Goal: Contribute content

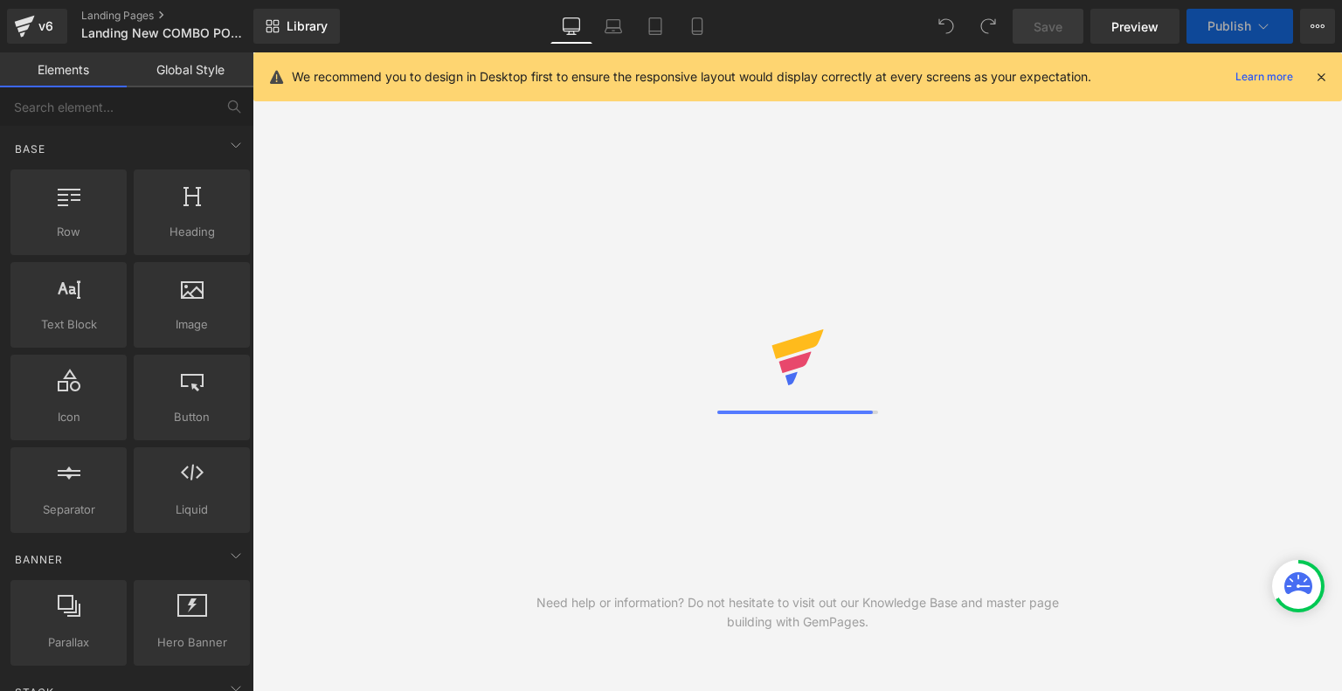
click at [1321, 75] on icon at bounding box center [1321, 77] width 16 height 16
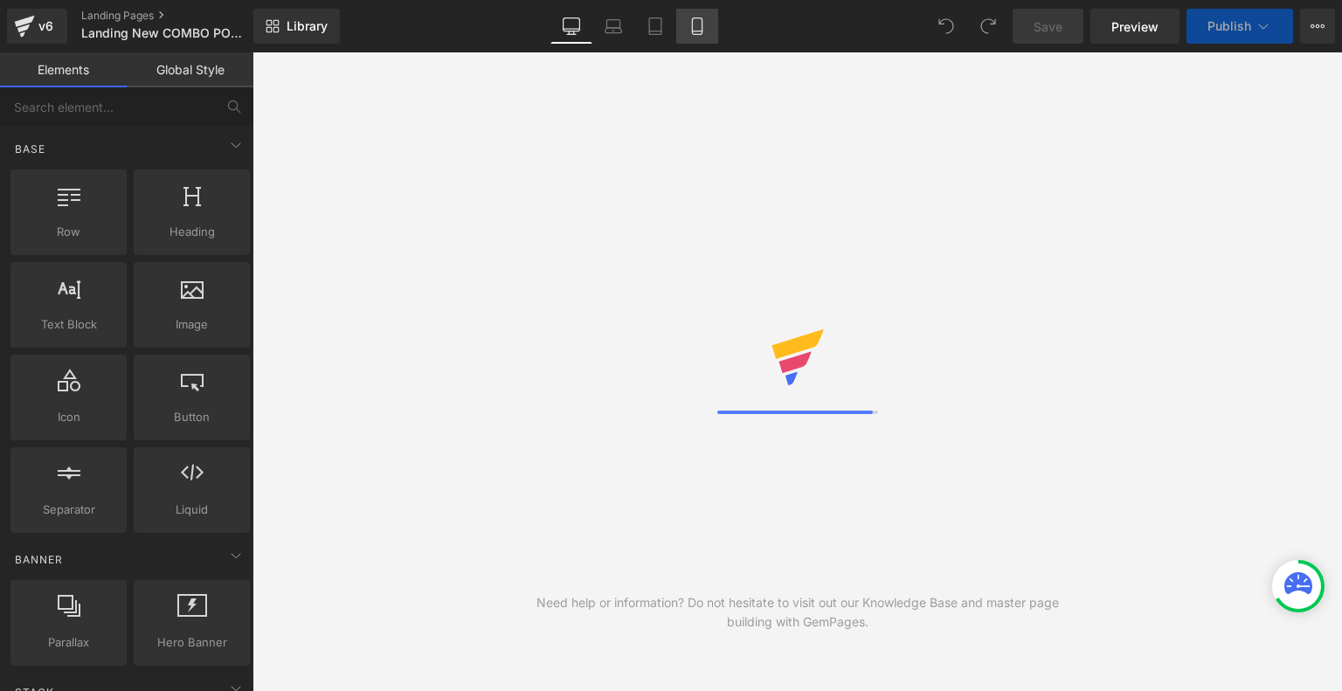
click at [700, 30] on icon at bounding box center [696, 25] width 17 height 17
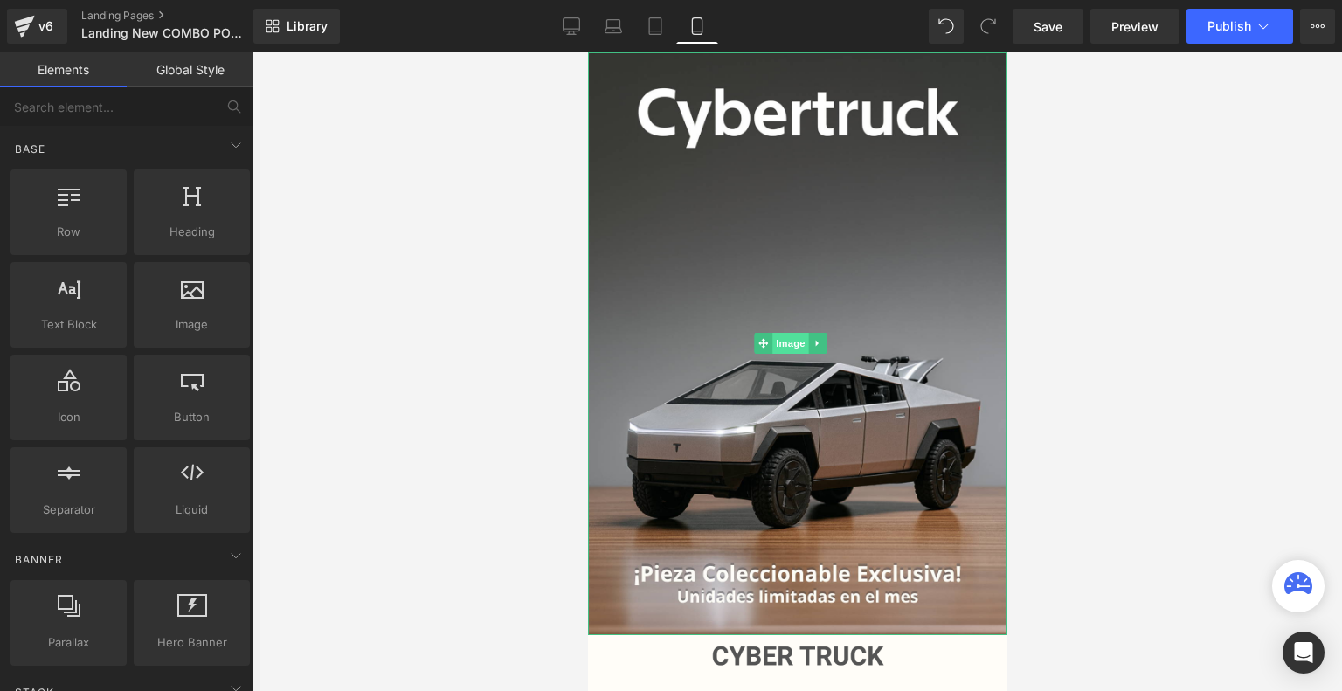
click at [785, 333] on span "Image" at bounding box center [790, 343] width 37 height 21
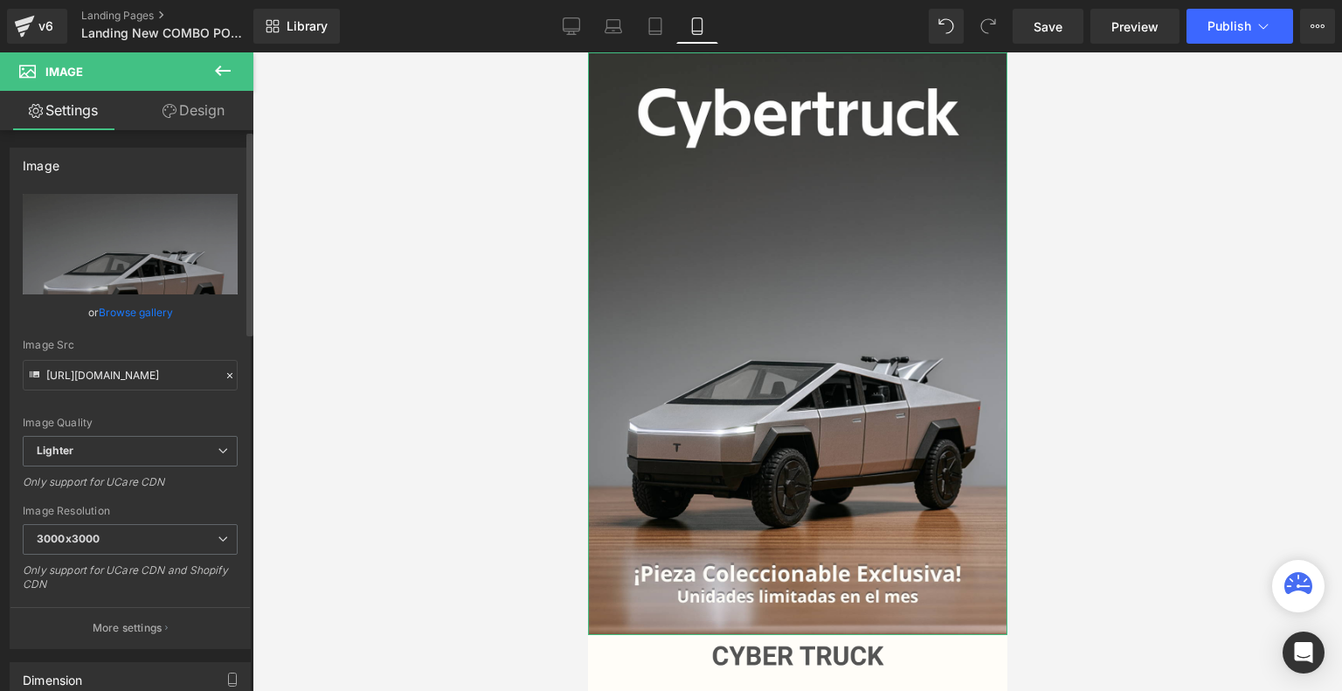
click at [149, 310] on link "Browse gallery" at bounding box center [136, 312] width 74 height 31
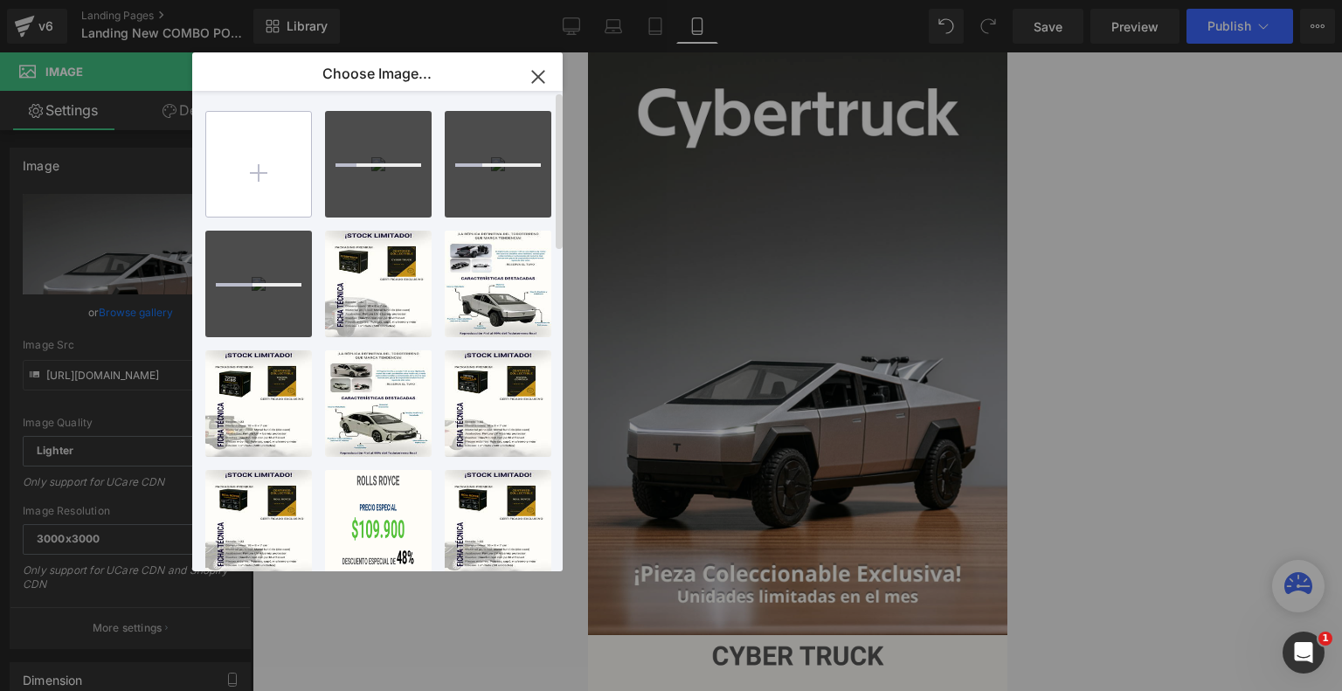
type input "C:\fakepath\ezgif-4420f494eae185.gif"
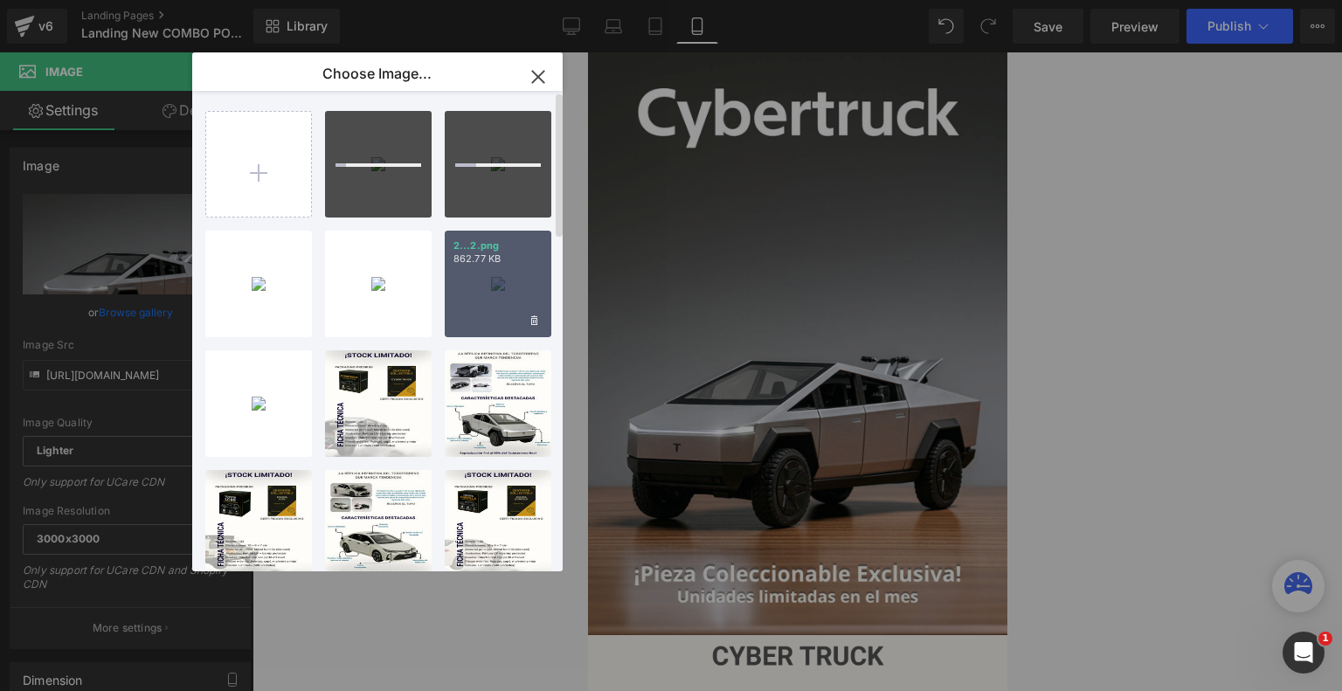
type input "C:\fakepath\9.png"
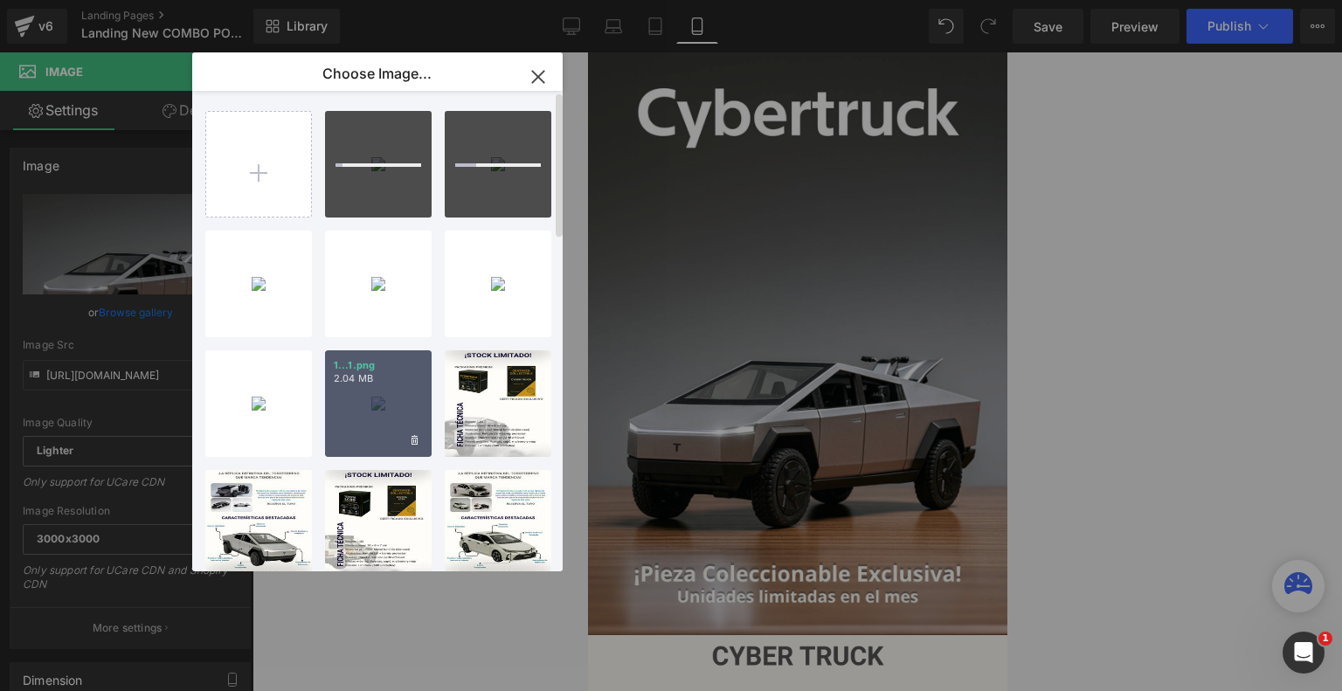
click at [367, 407] on div "1...1.png 2.04 MB" at bounding box center [378, 403] width 107 height 107
type input "[URL][DOMAIN_NAME]"
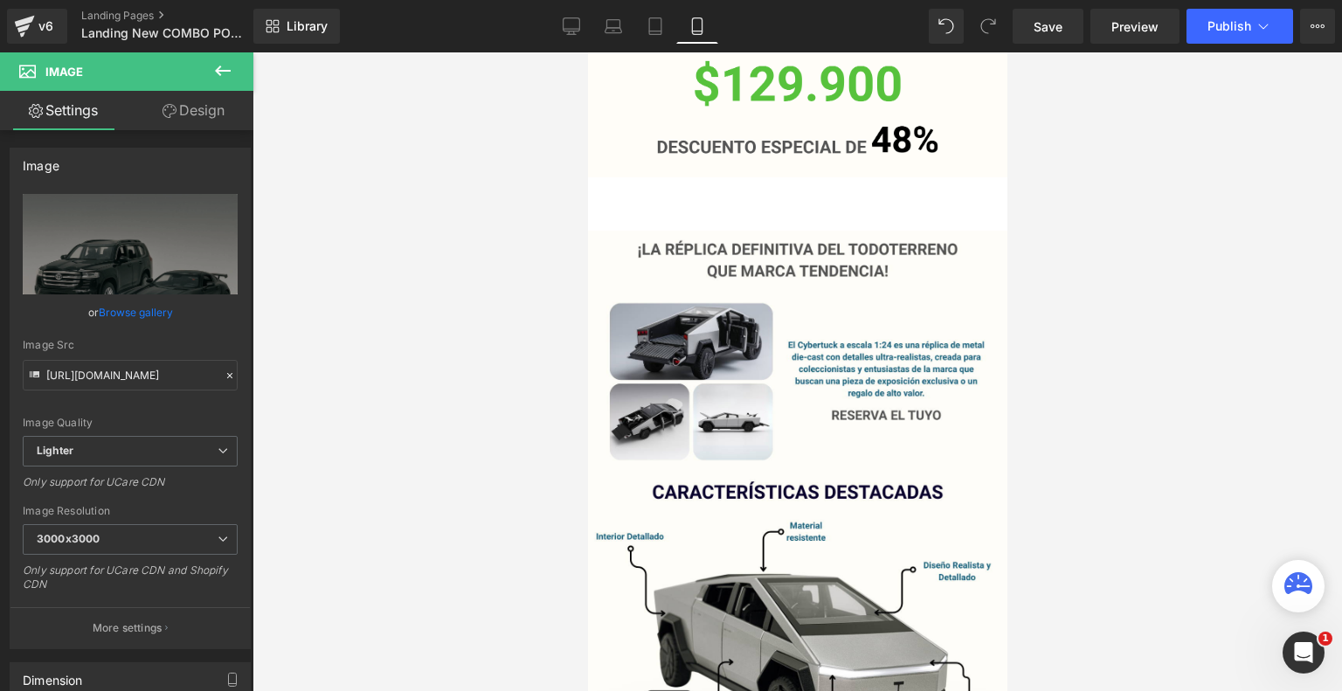
scroll to position [685, 0]
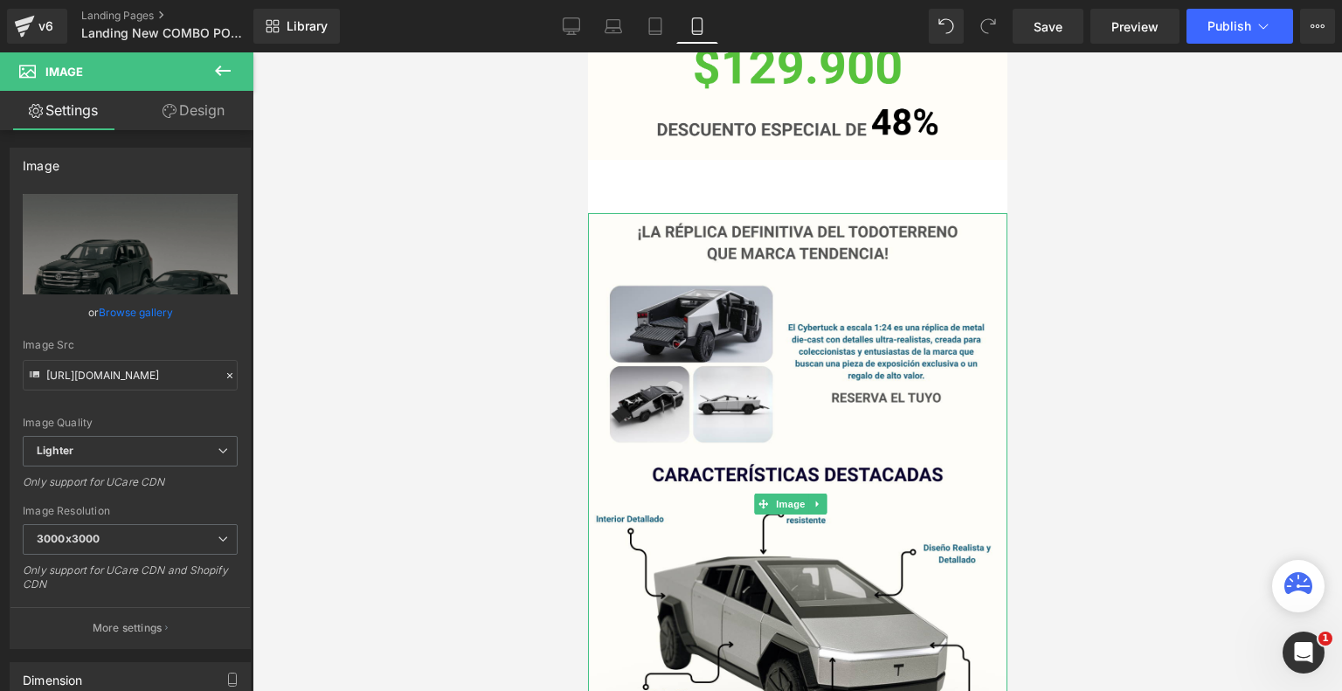
click at [676, 482] on img at bounding box center [796, 504] width 419 height 583
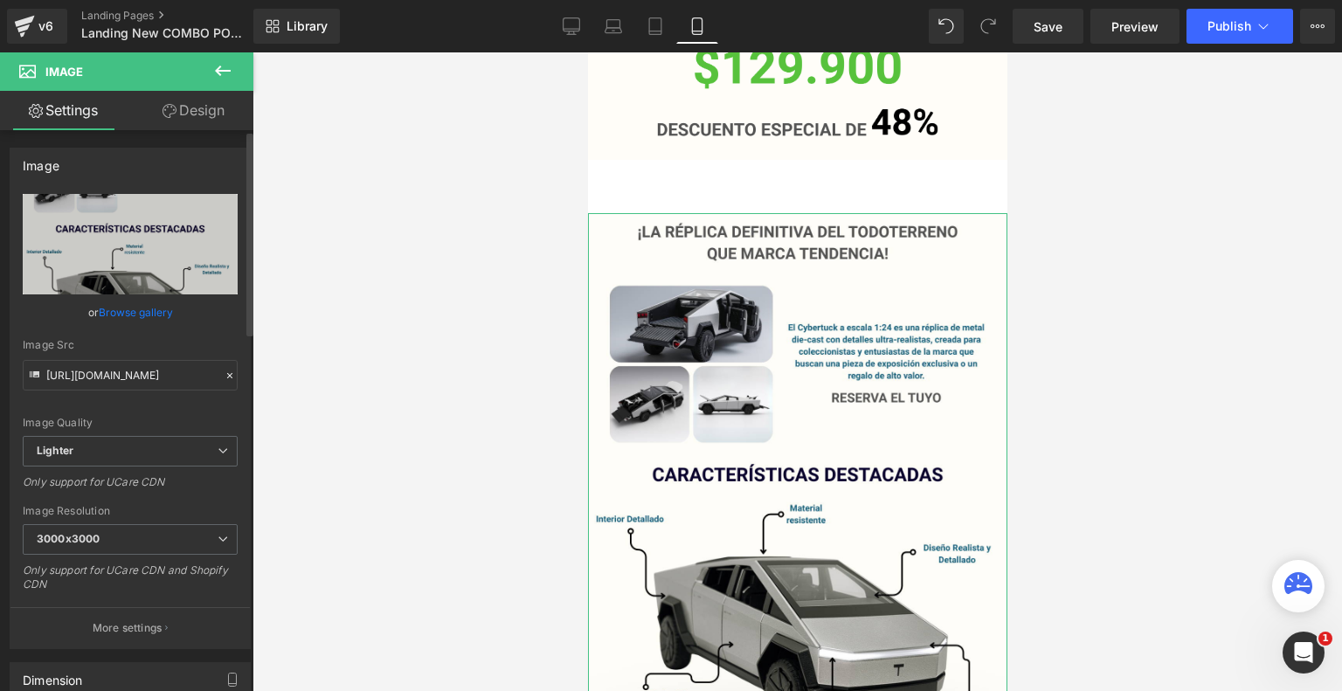
click at [140, 313] on link "Browse gallery" at bounding box center [136, 312] width 74 height 31
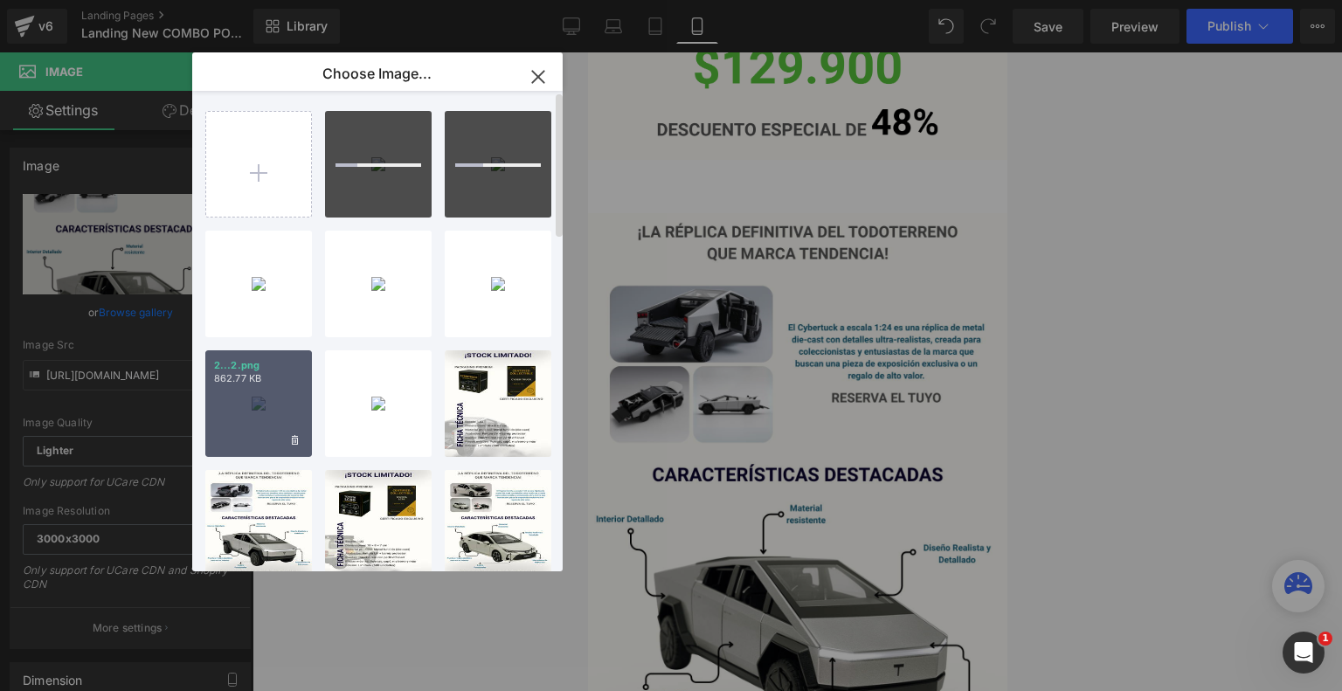
click at [260, 428] on div "2...2.png 862.77 KB" at bounding box center [258, 403] width 107 height 107
type input "[URL][DOMAIN_NAME]"
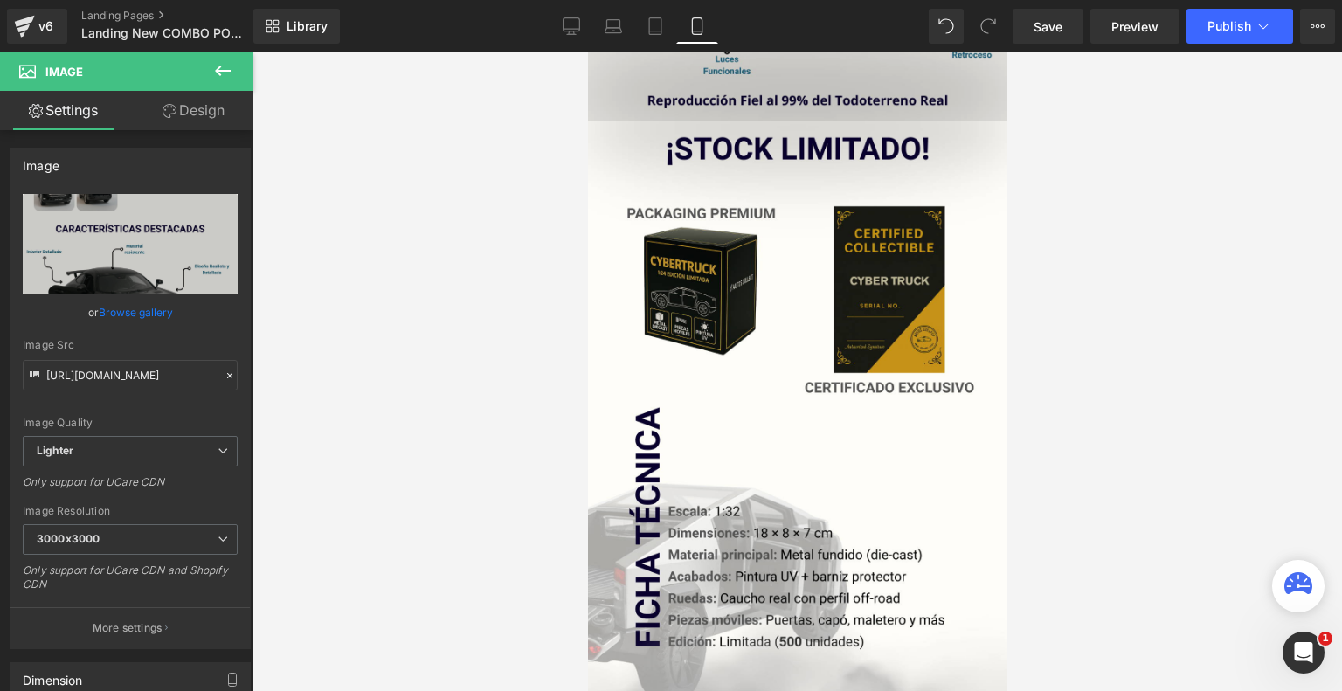
scroll to position [1361, 0]
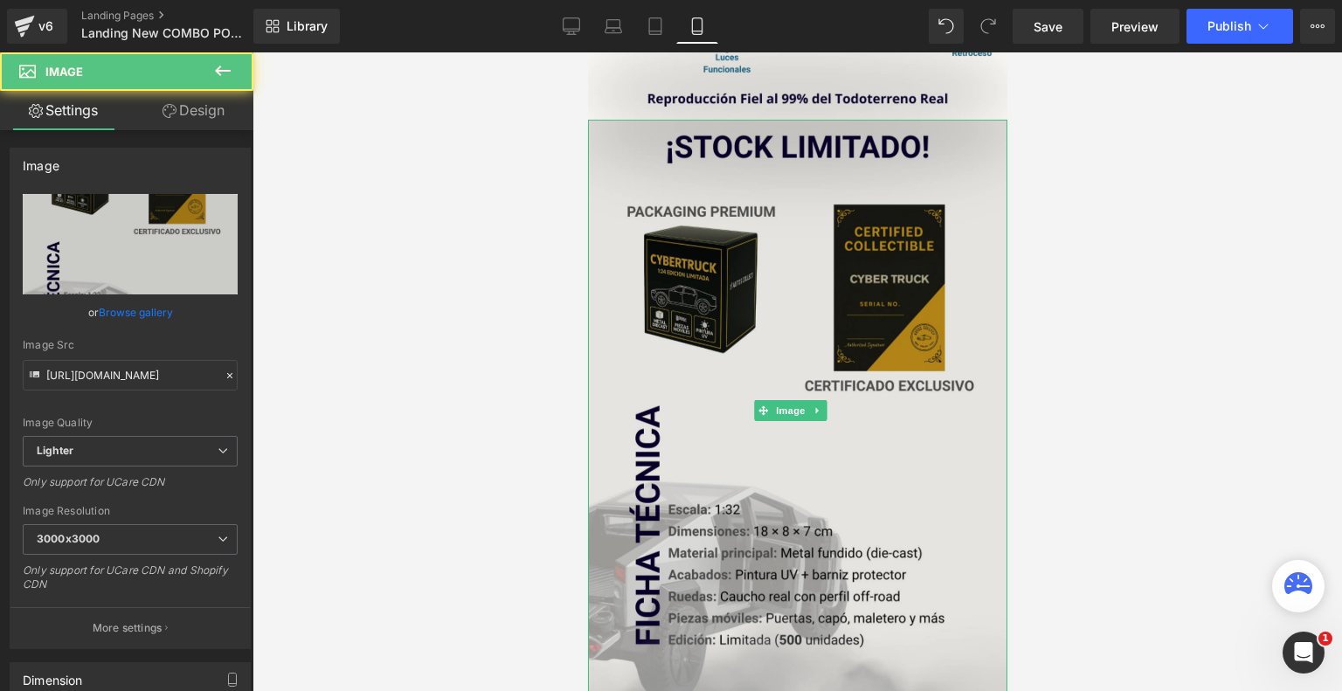
click at [801, 402] on img at bounding box center [796, 411] width 419 height 583
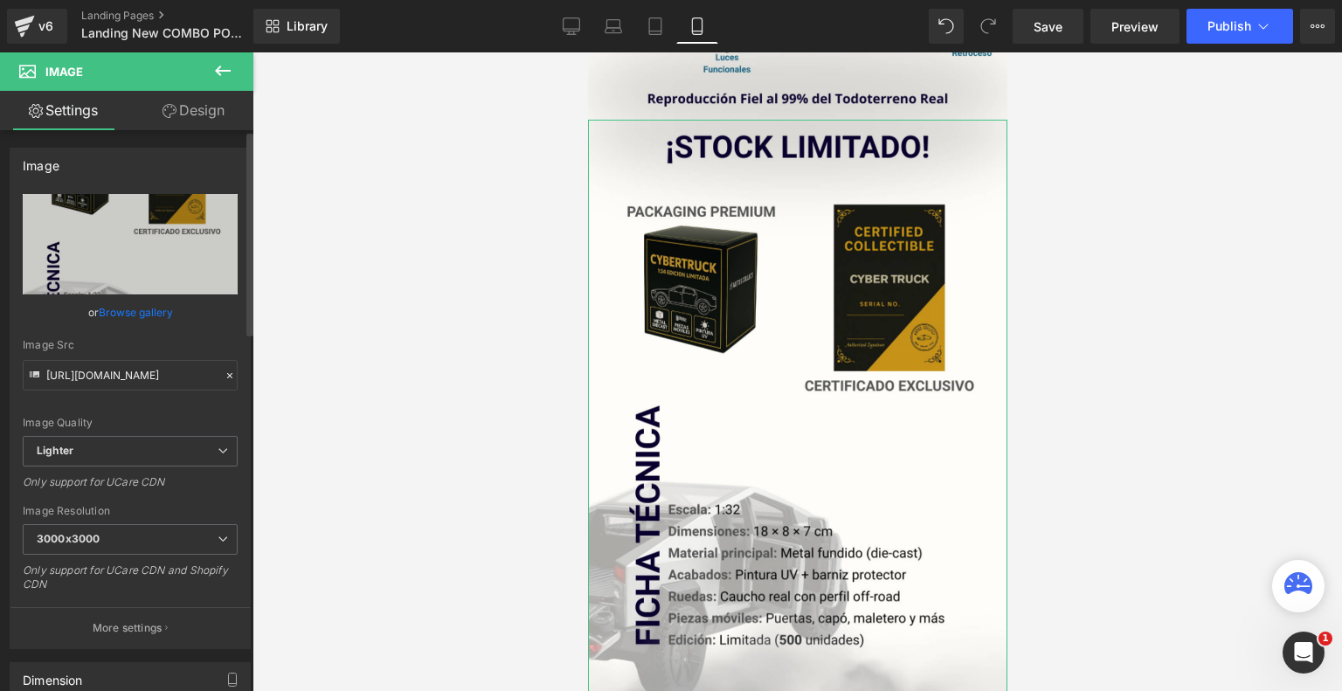
click at [148, 309] on link "Browse gallery" at bounding box center [136, 312] width 74 height 31
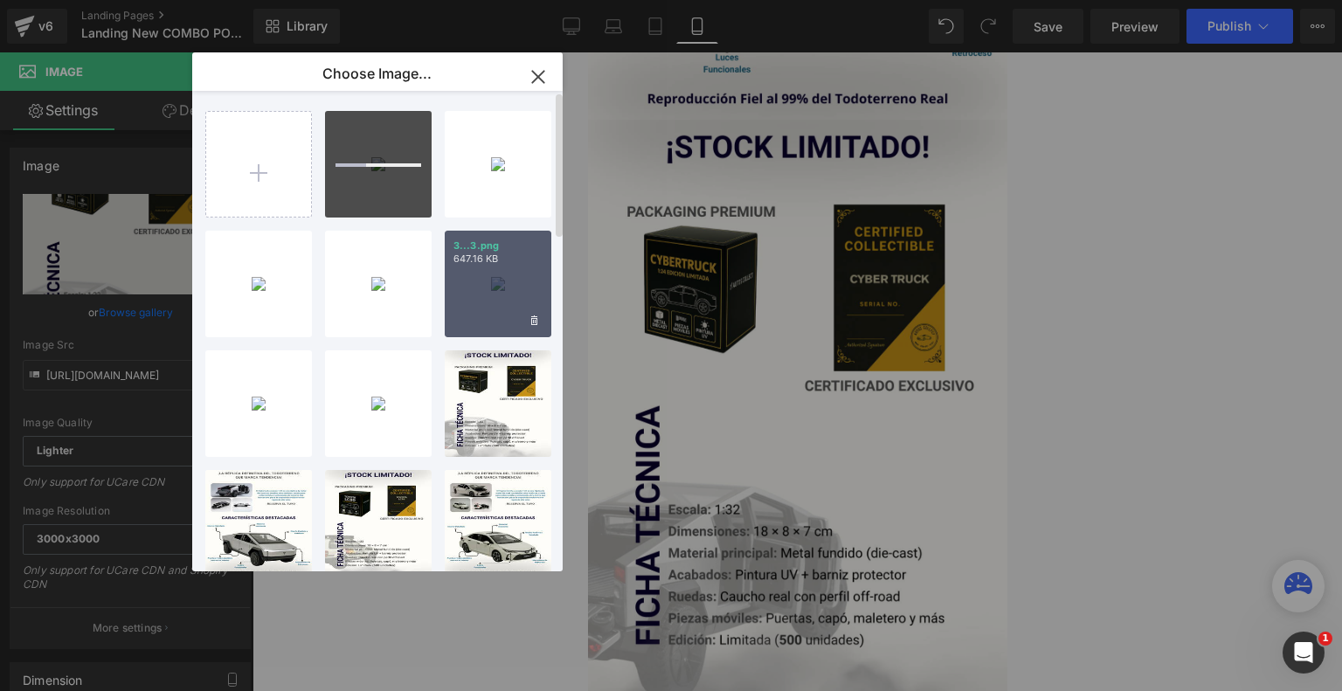
click at [494, 305] on div "3...3.png 647.16 KB" at bounding box center [498, 284] width 107 height 107
type input "[URL][DOMAIN_NAME]"
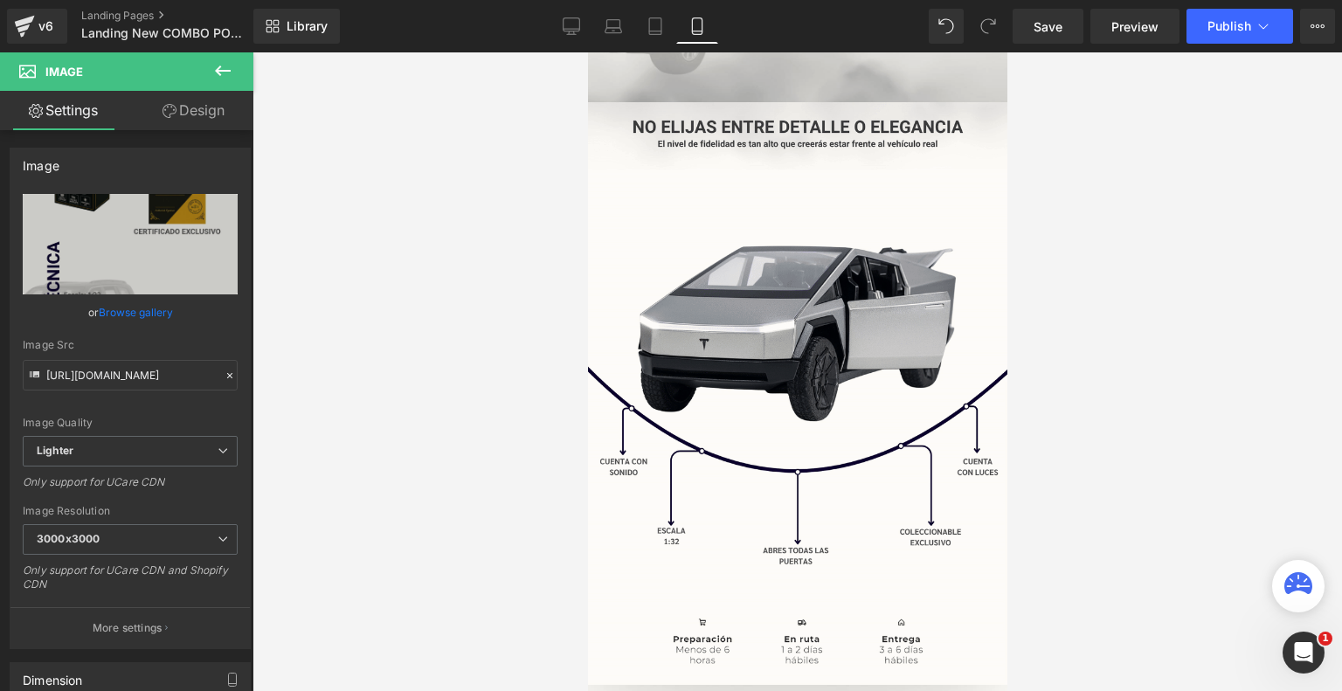
scroll to position [1967, 0]
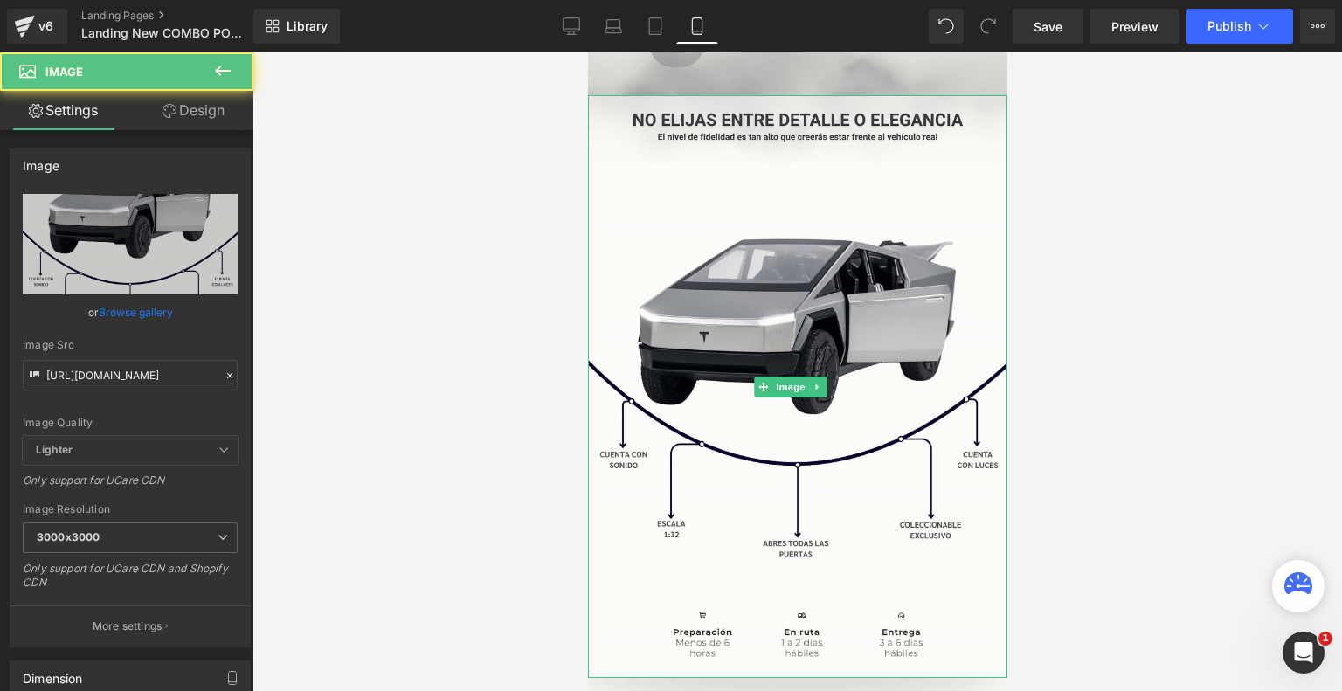
click at [721, 406] on img at bounding box center [796, 386] width 419 height 583
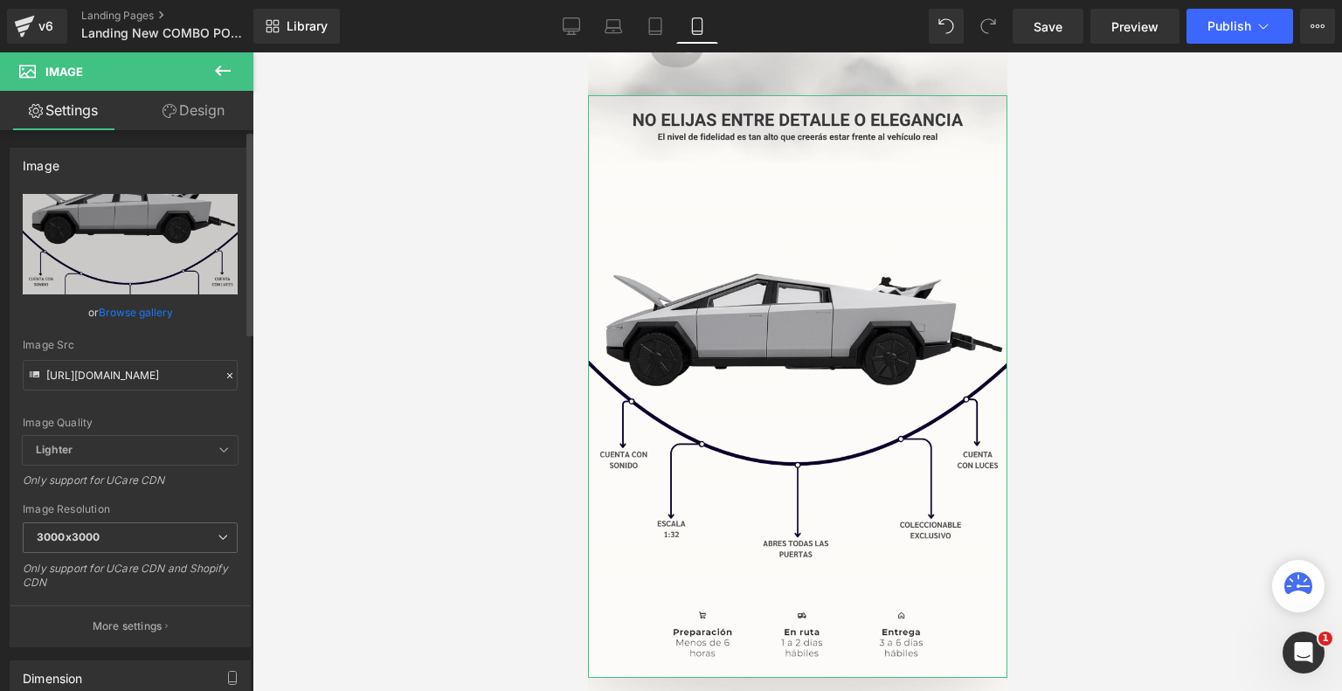
click at [122, 314] on link "Browse gallery" at bounding box center [136, 312] width 74 height 31
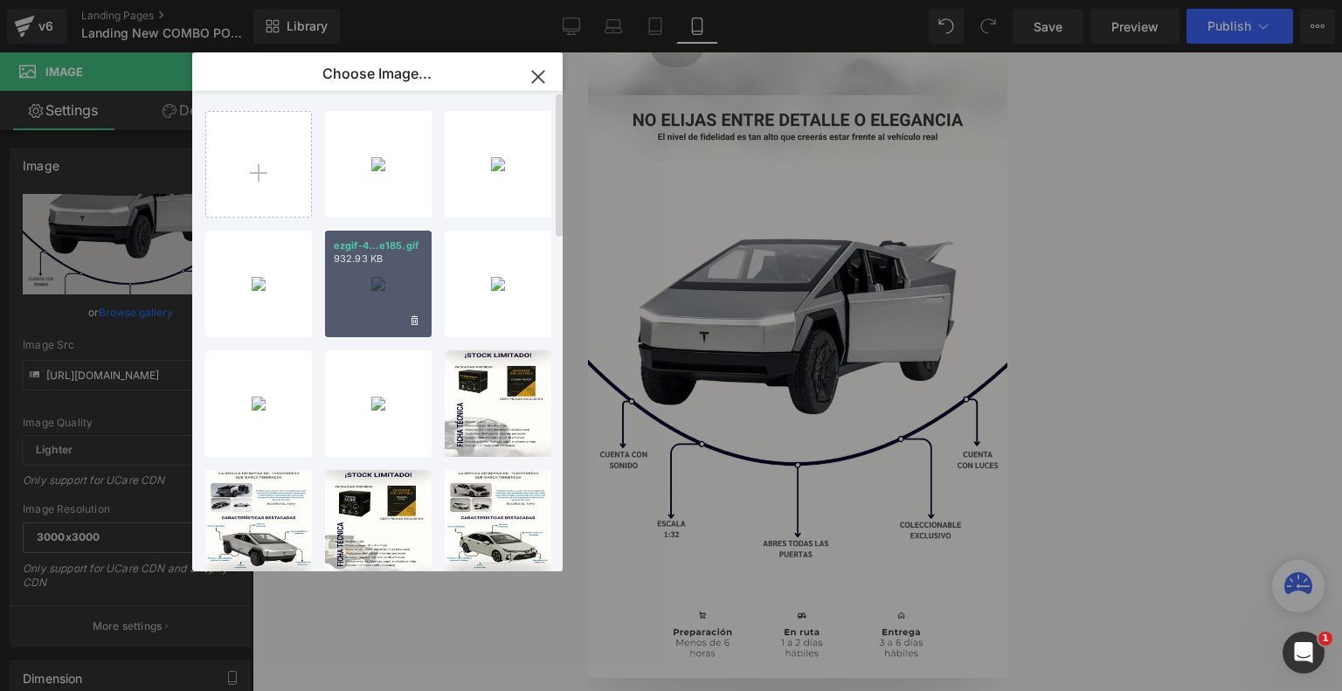
click at [363, 284] on div "ezgif-4...e185.gif 932.93 KB" at bounding box center [378, 284] width 107 height 107
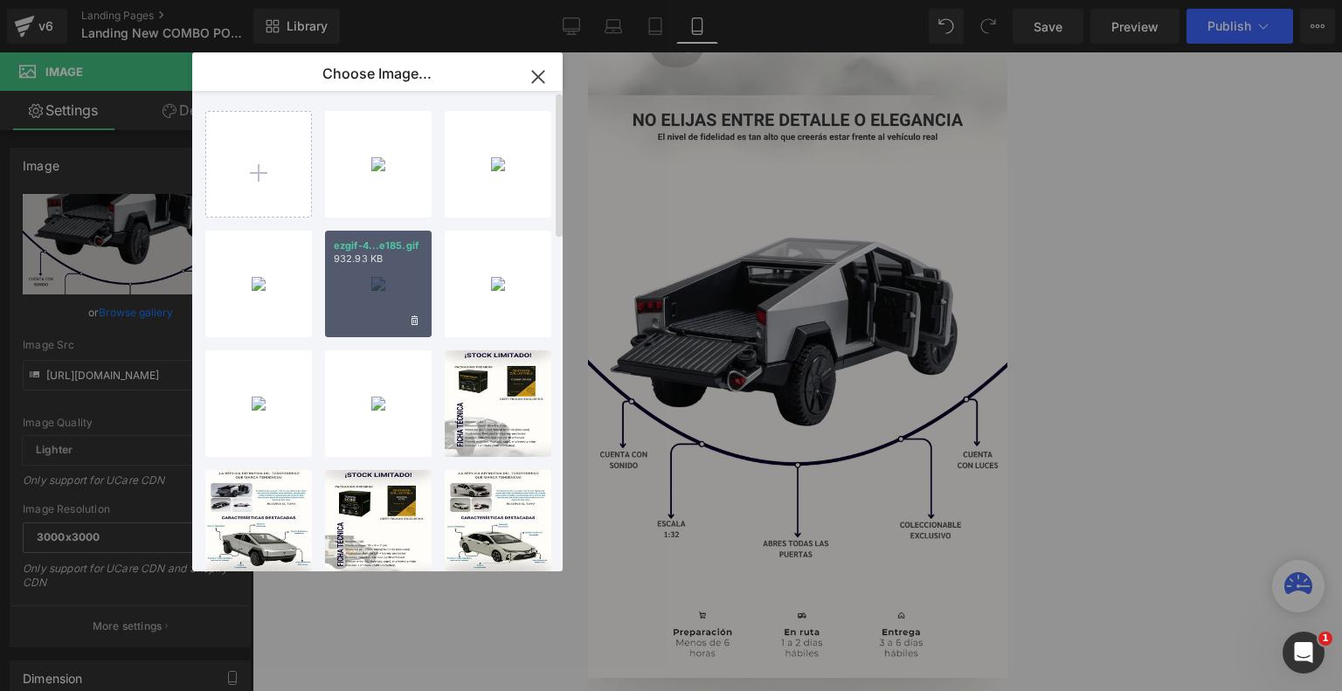
type input "[URL][DOMAIN_NAME]"
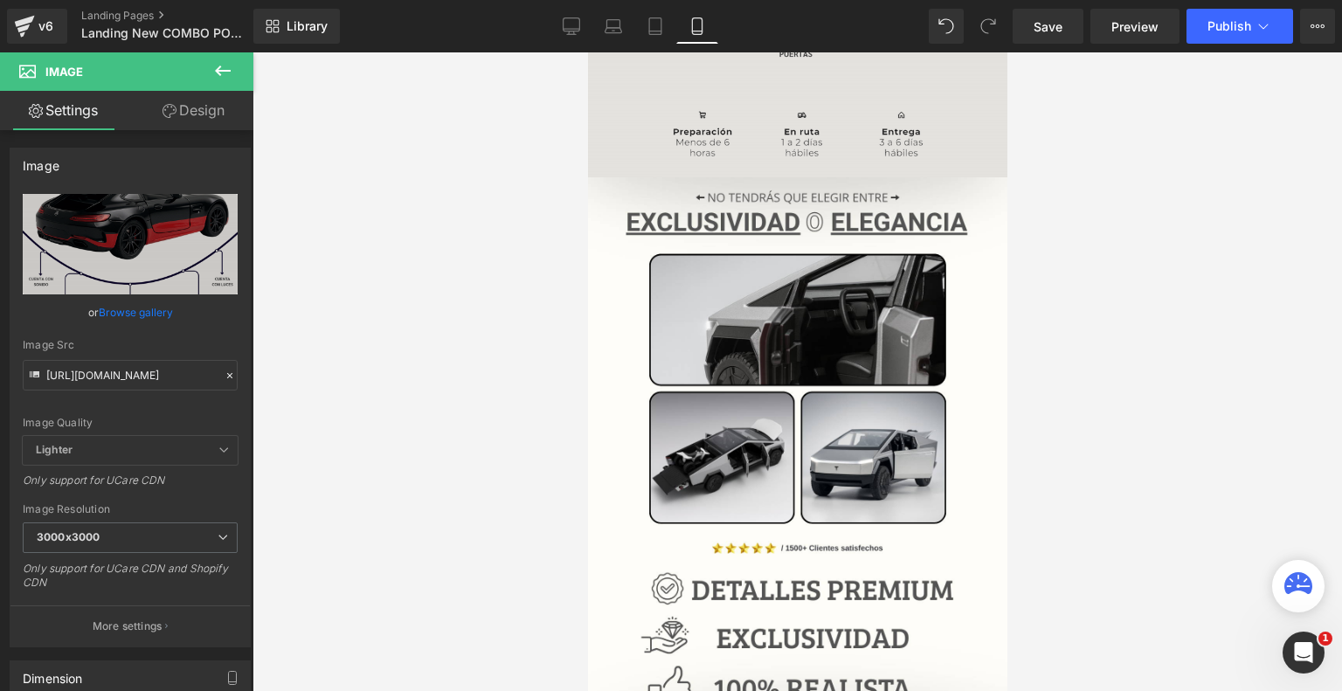
scroll to position [2476, 0]
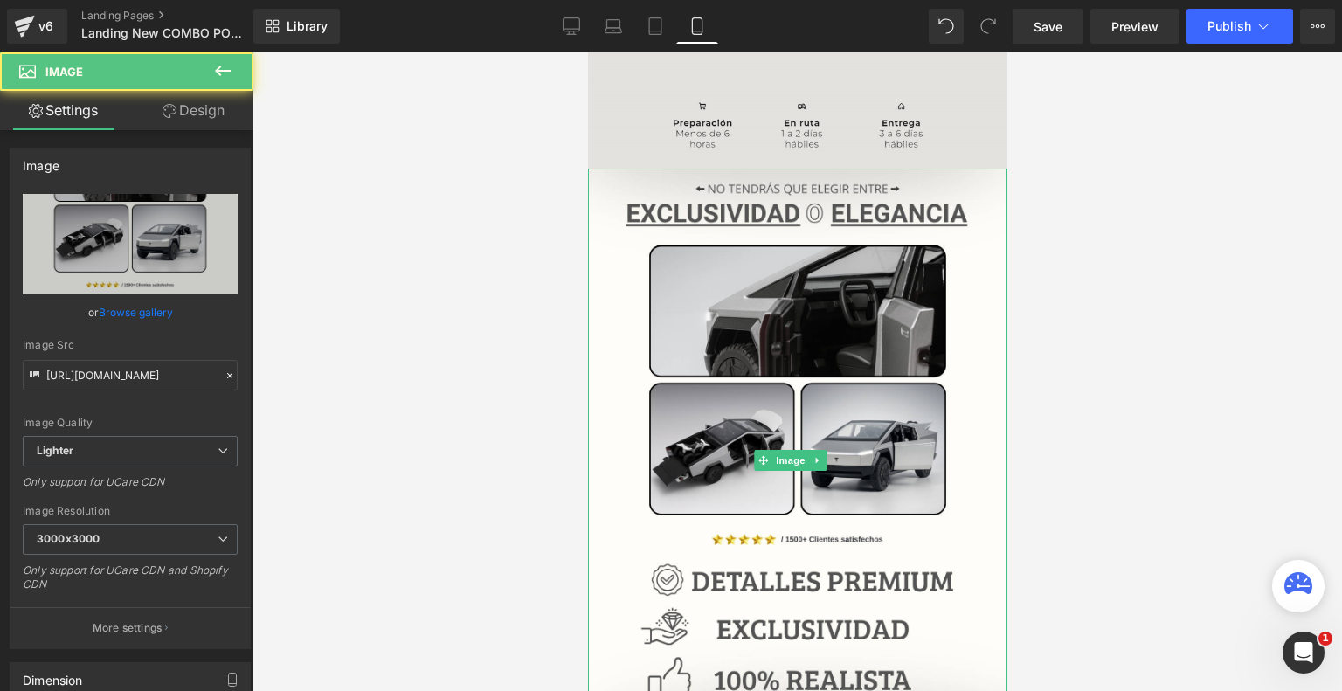
click at [787, 558] on img at bounding box center [796, 460] width 419 height 583
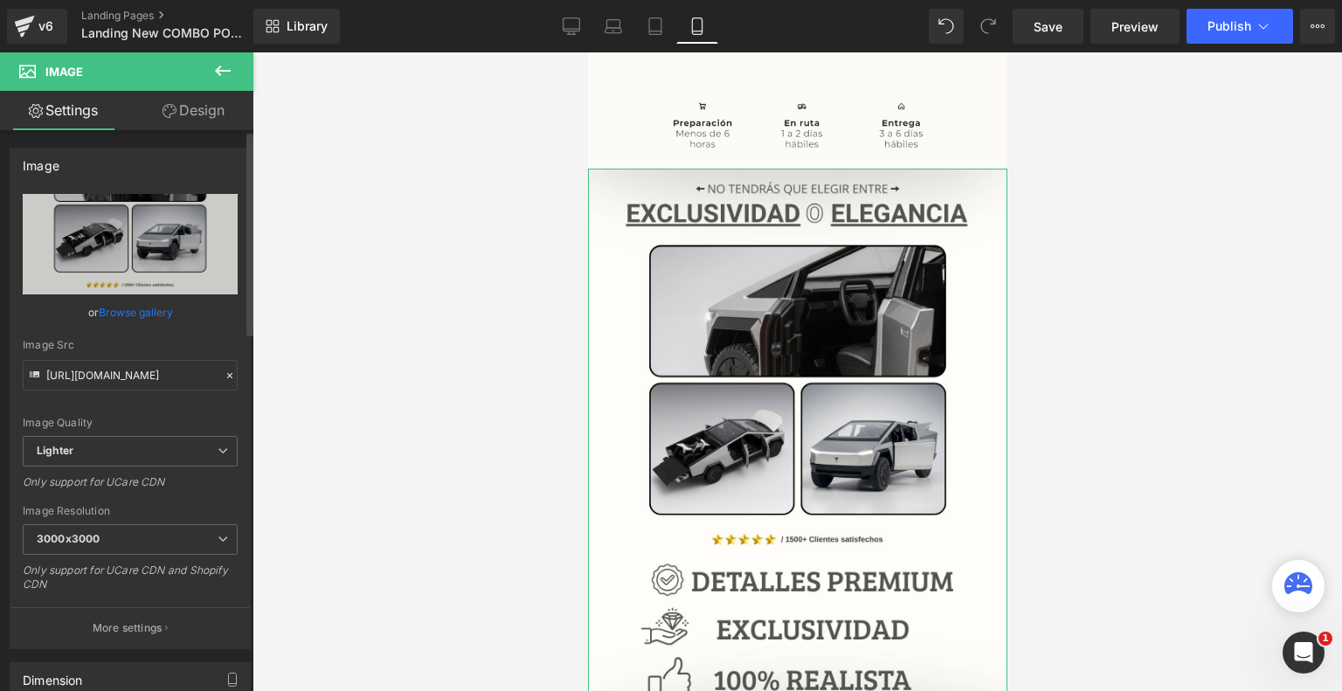
click at [147, 317] on link "Browse gallery" at bounding box center [136, 312] width 74 height 31
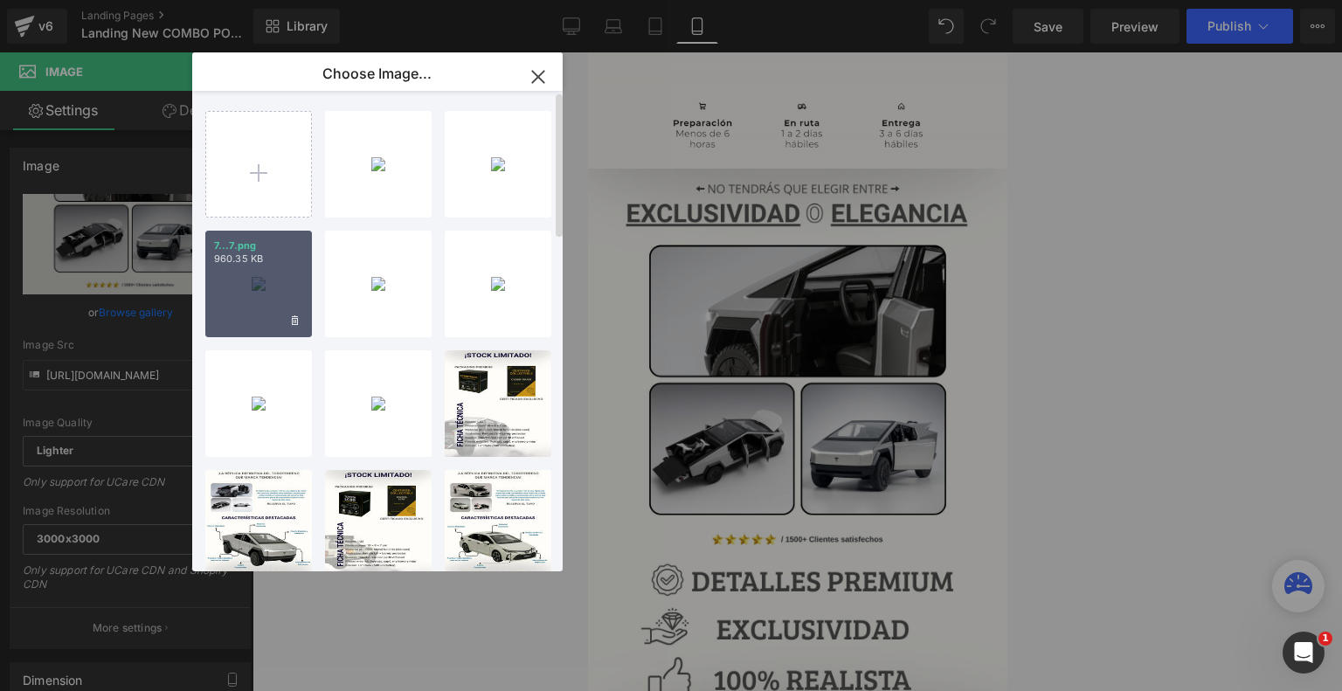
click at [234, 274] on div "7...7.png 960.35 KB" at bounding box center [258, 284] width 107 height 107
type input "[URL][DOMAIN_NAME]"
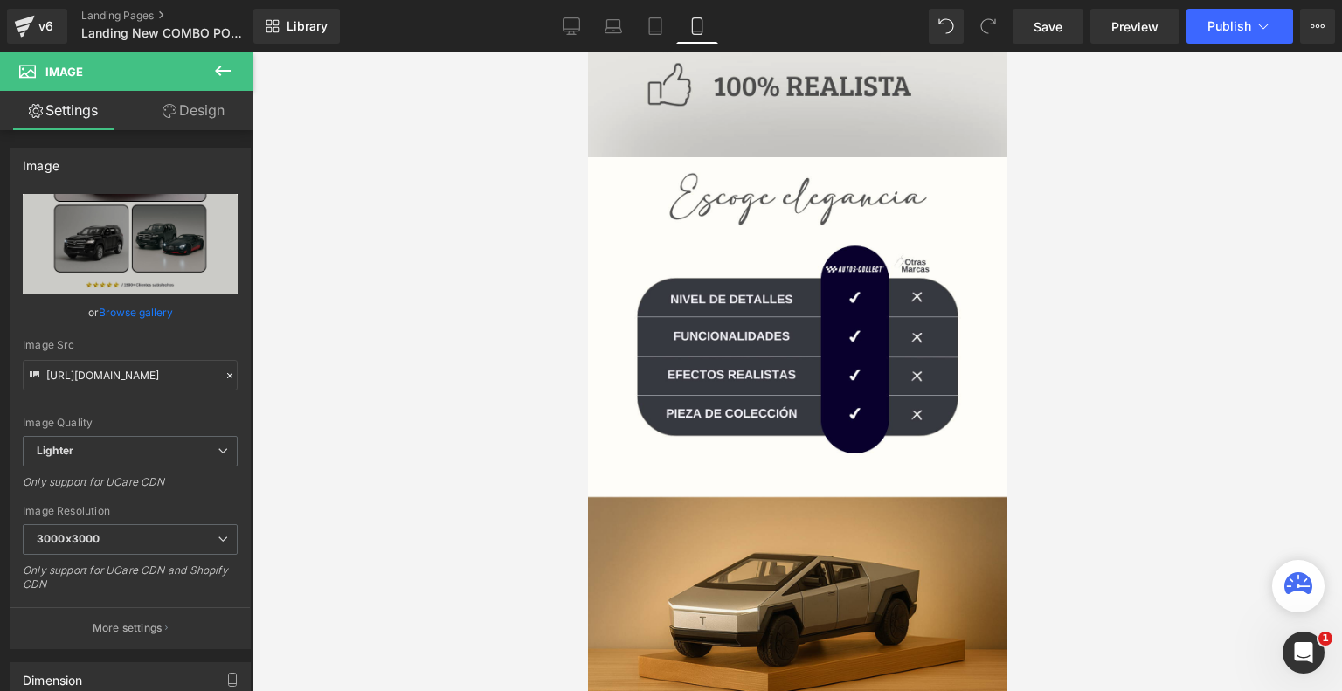
scroll to position [3072, 0]
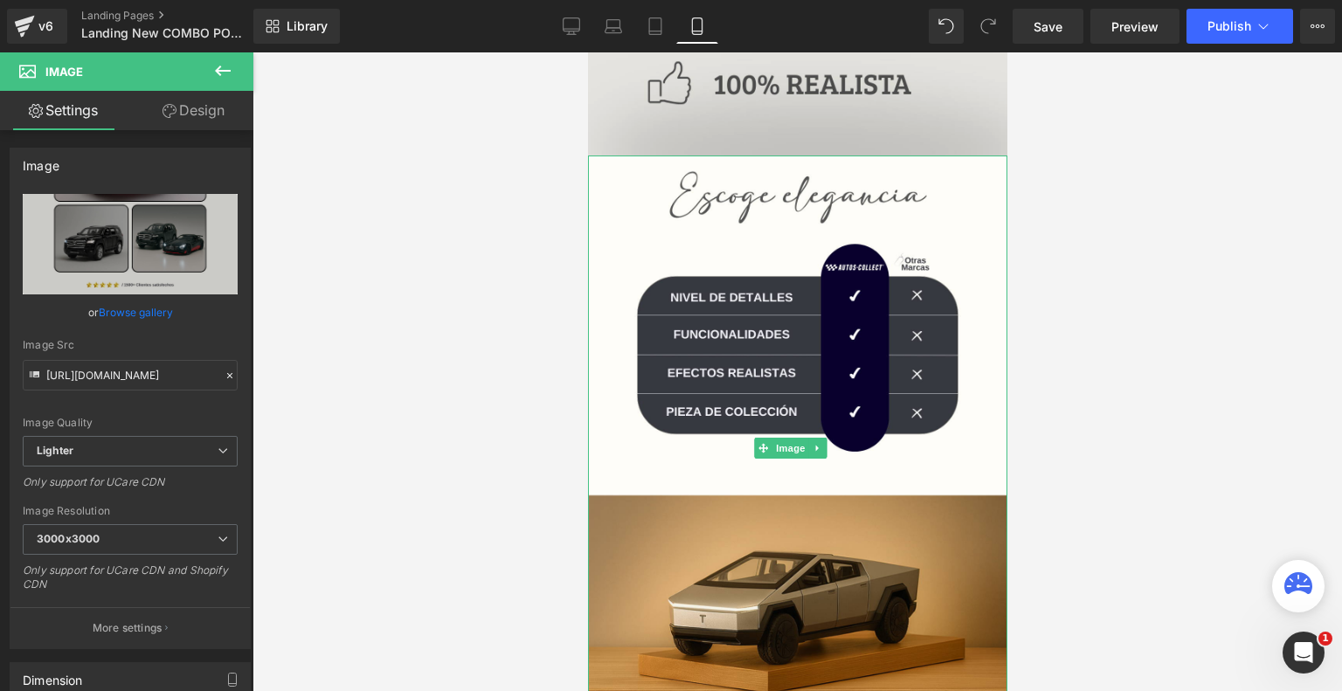
click at [734, 492] on img at bounding box center [796, 449] width 419 height 586
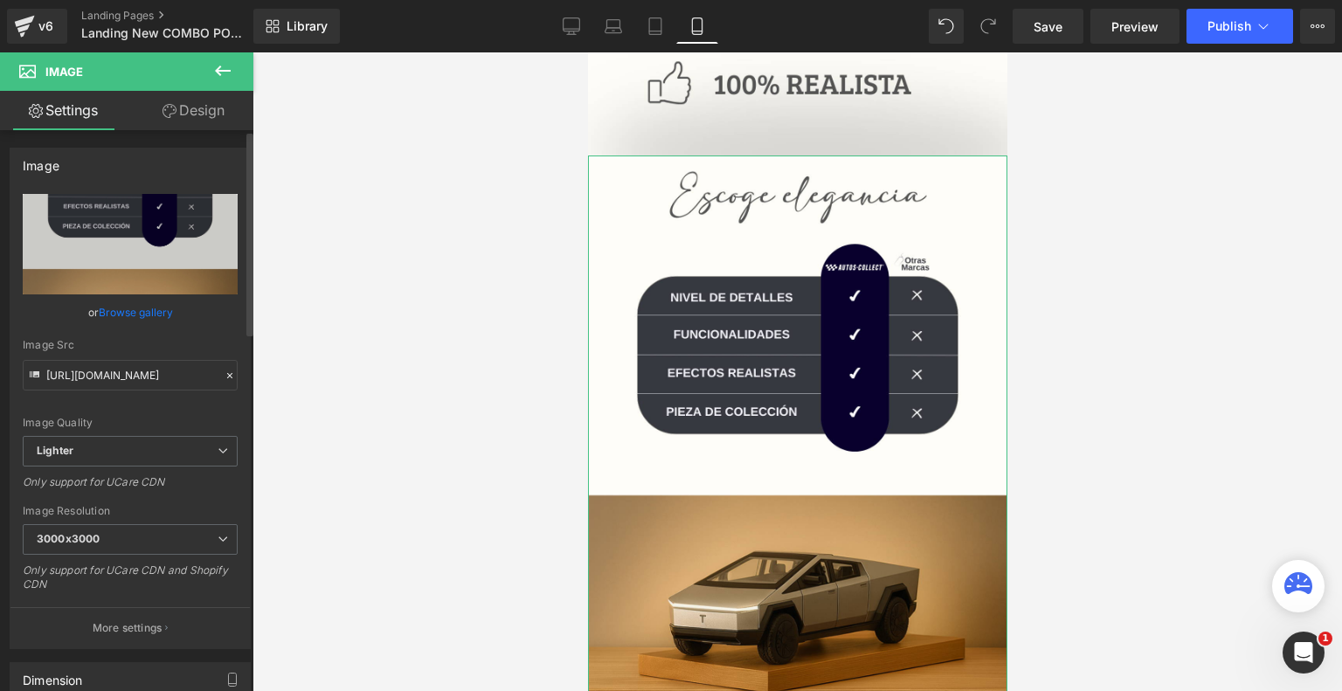
click at [152, 320] on link "Browse gallery" at bounding box center [136, 312] width 74 height 31
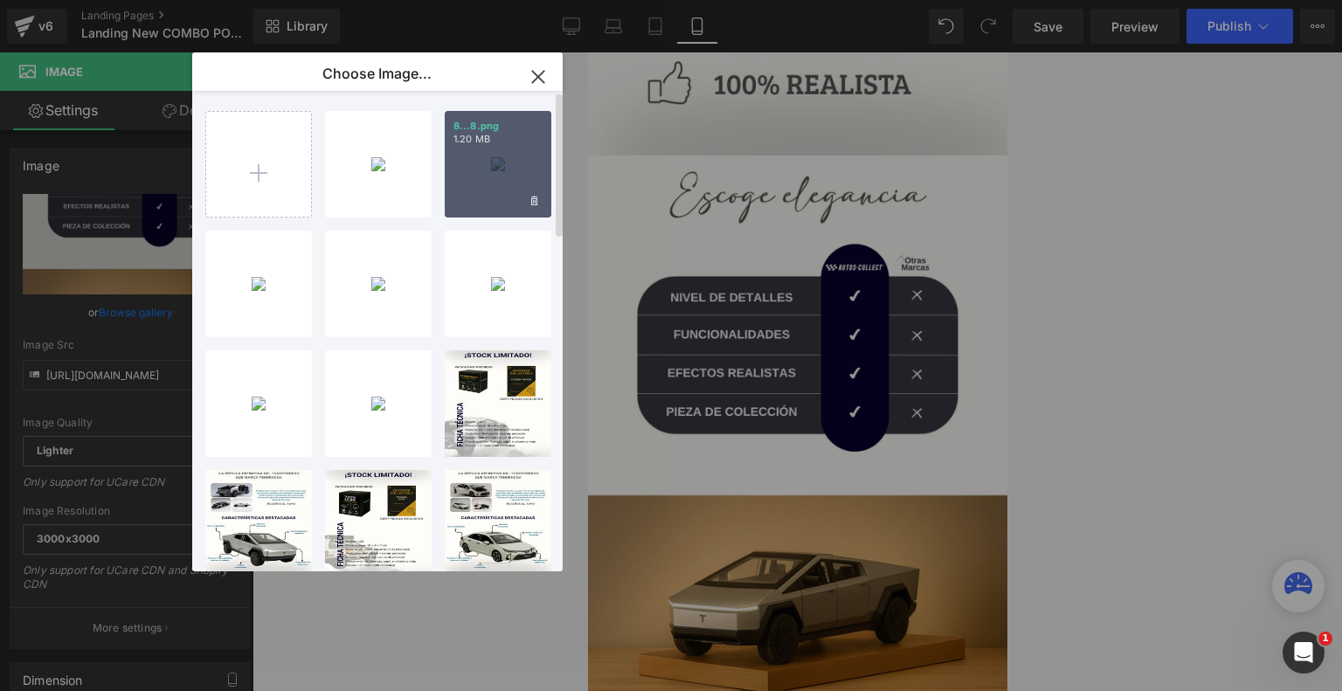
click at [486, 188] on div "8...8.png 1.20 MB" at bounding box center [498, 164] width 107 height 107
type input "[URL][DOMAIN_NAME]"
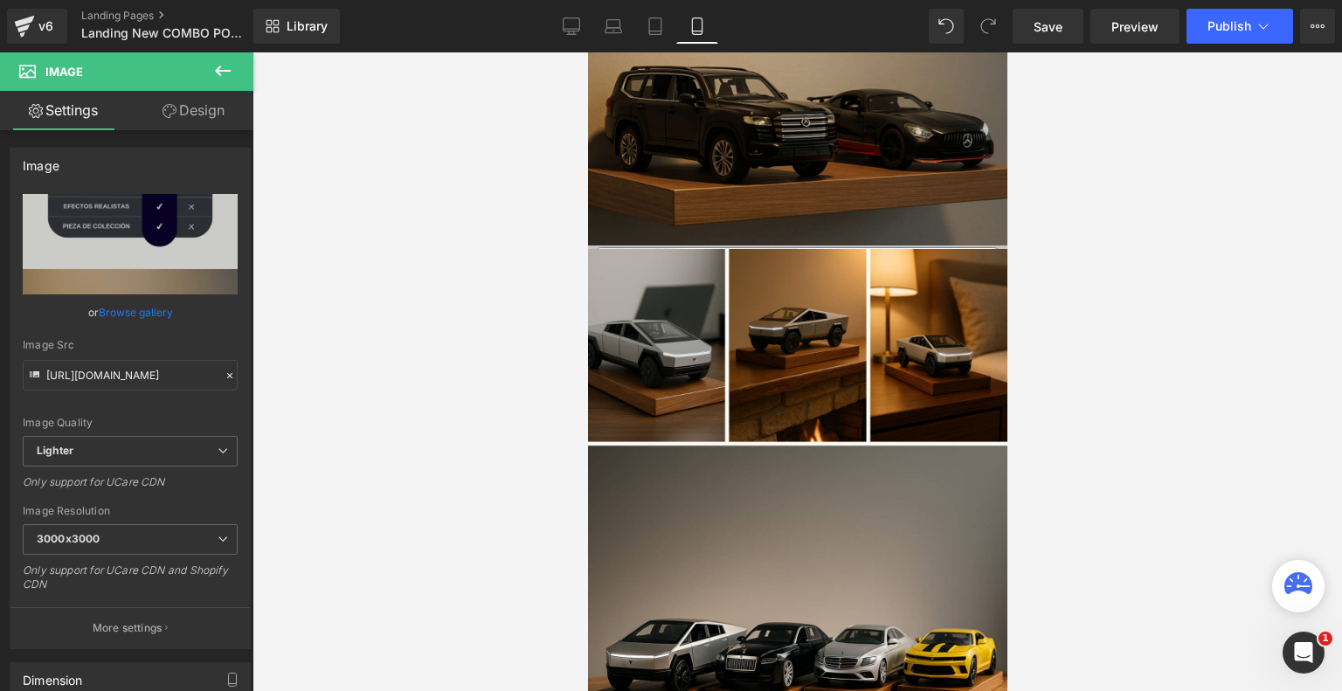
scroll to position [3563, 0]
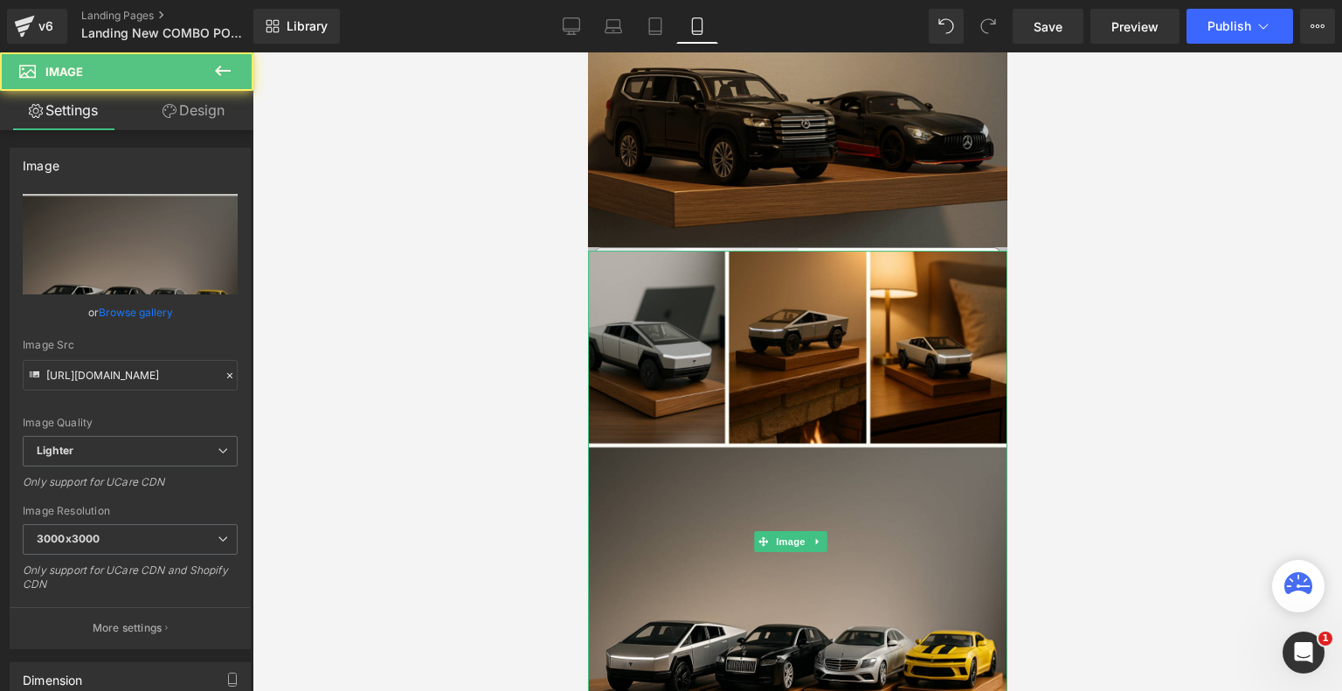
click at [670, 448] on img at bounding box center [796, 542] width 419 height 583
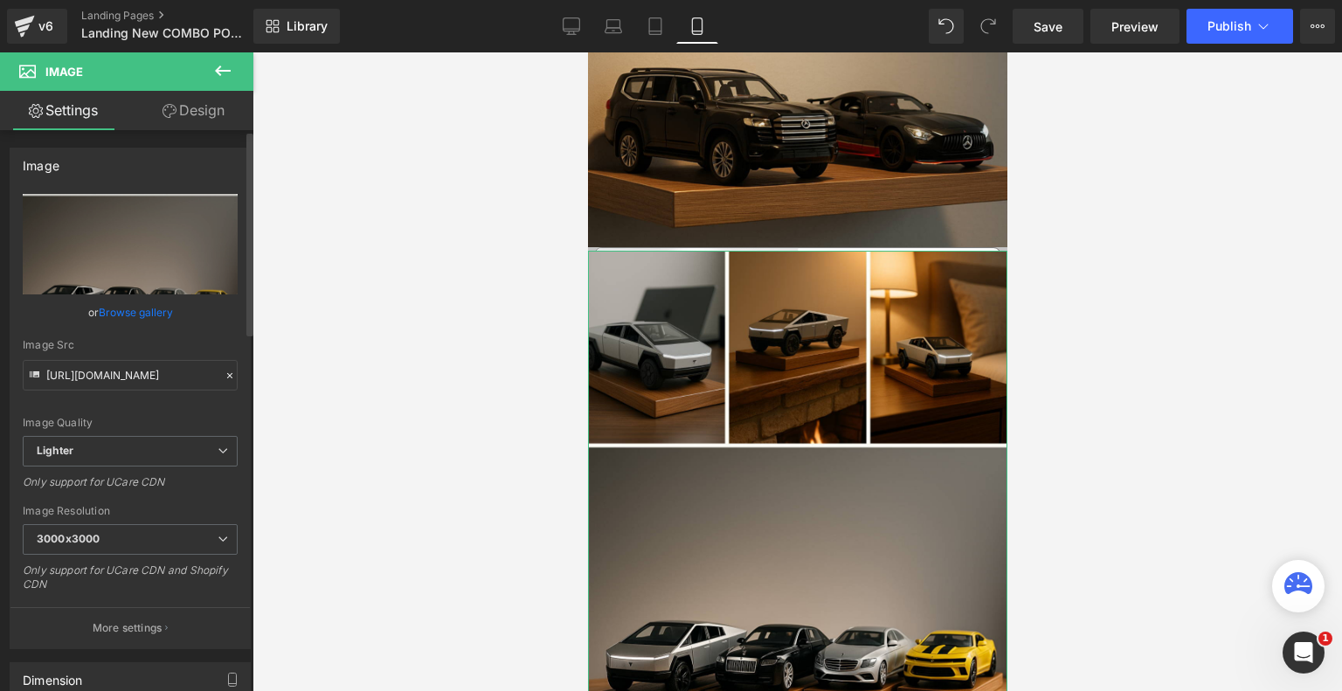
click at [146, 313] on link "Browse gallery" at bounding box center [136, 312] width 74 height 31
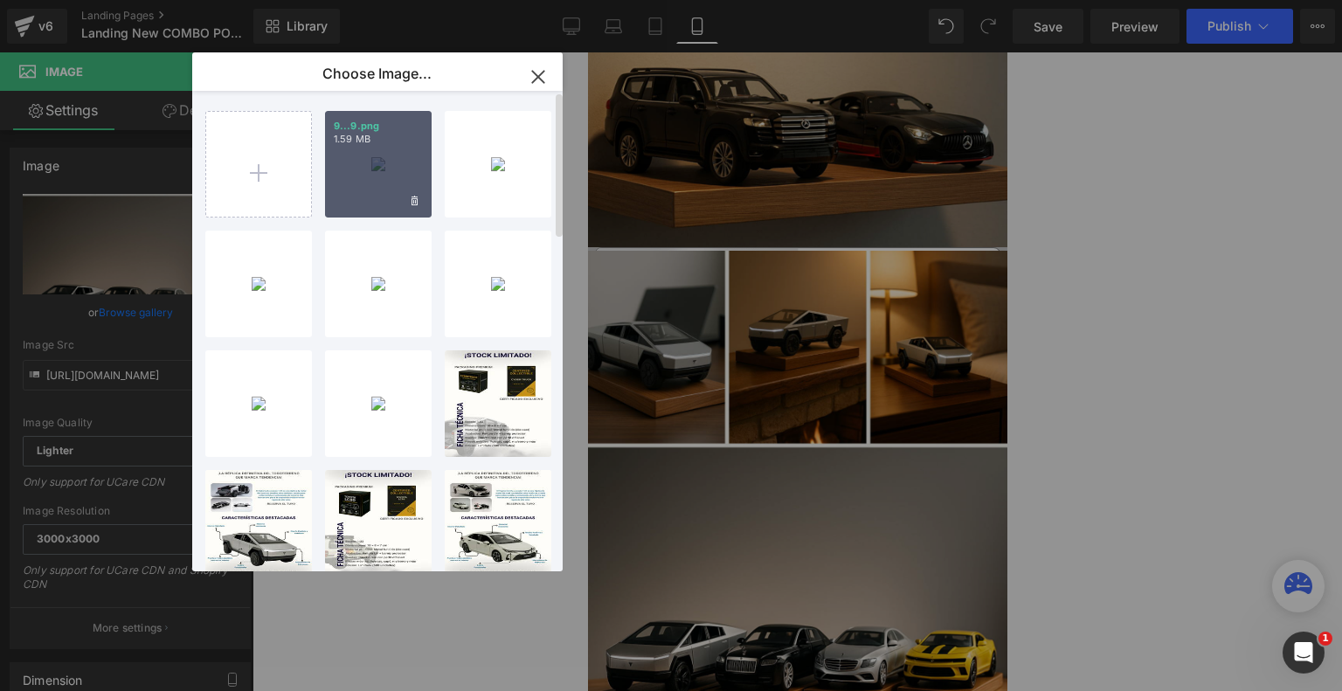
click at [380, 177] on div "9...9.png 1.59 MB" at bounding box center [378, 164] width 107 height 107
type input "[URL][DOMAIN_NAME]"
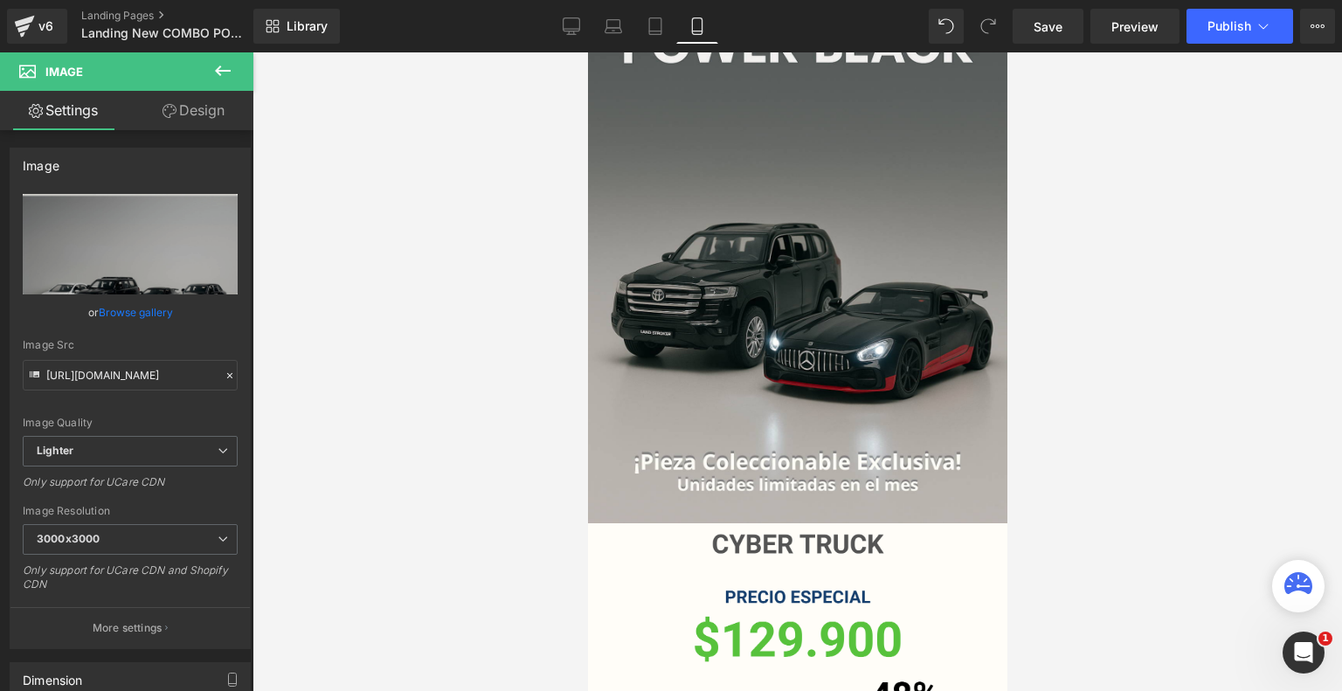
scroll to position [0, 0]
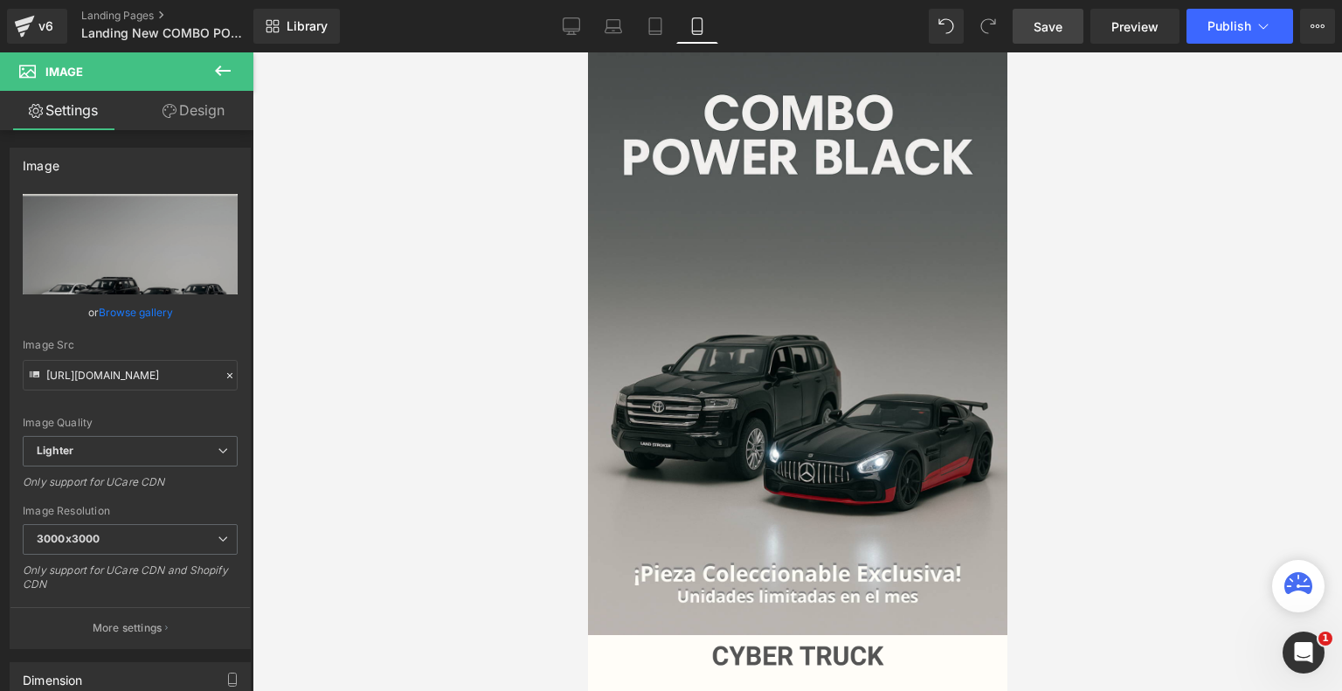
click at [1051, 17] on span "Save" at bounding box center [1048, 26] width 29 height 18
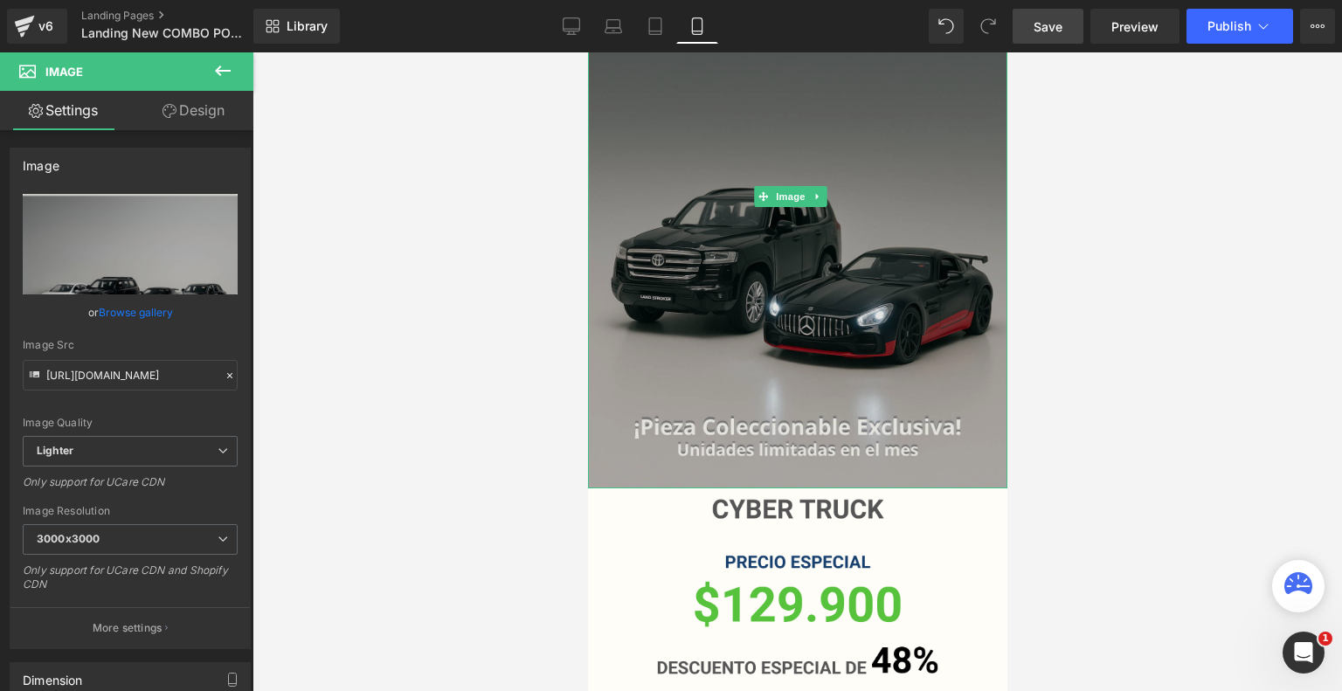
scroll to position [185, 0]
